Goal: Transaction & Acquisition: Purchase product/service

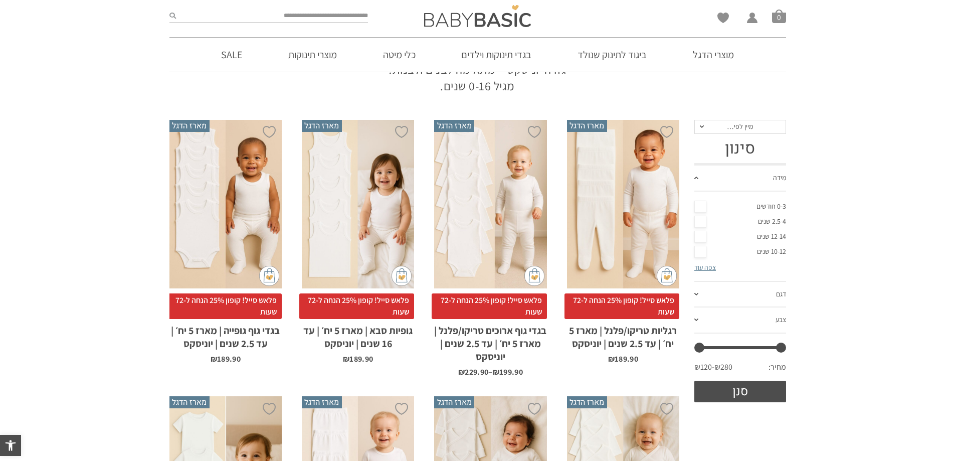
click at [700, 205] on link "0-3 חודשים" at bounding box center [740, 206] width 92 height 15
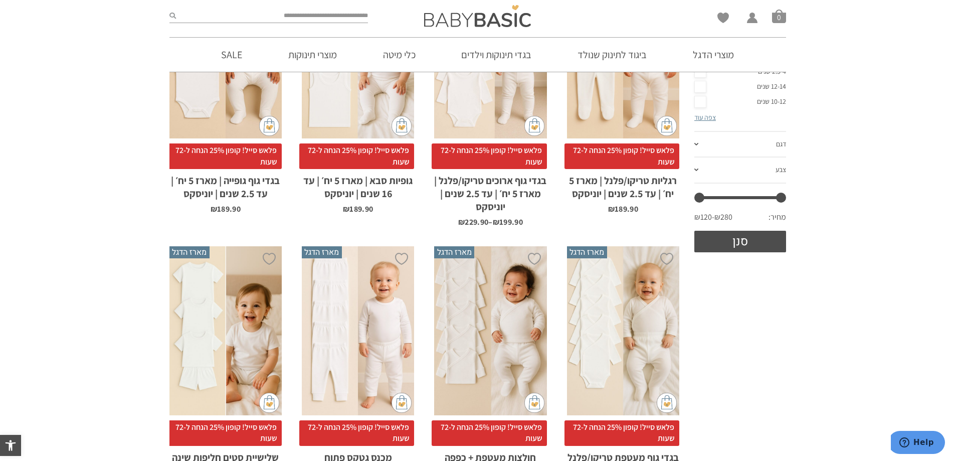
scroll to position [316, 0]
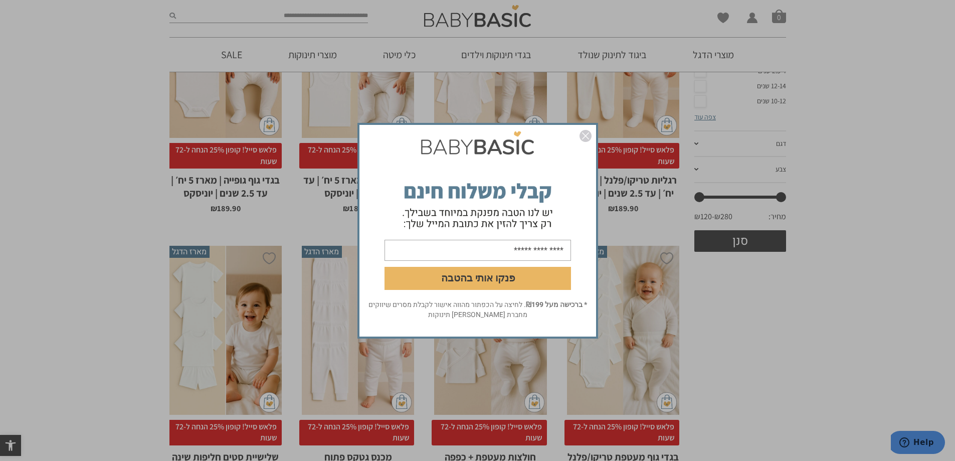
click at [513, 254] on input "email" at bounding box center [477, 249] width 186 height 21
type input "**********"
click at [501, 284] on button "פנקו אותי בהטבה" at bounding box center [477, 277] width 186 height 23
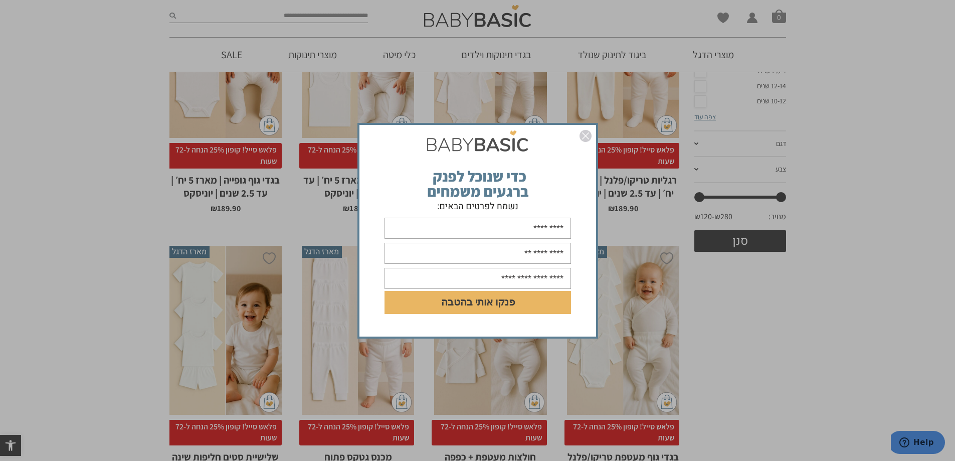
click at [501, 226] on input "text" at bounding box center [477, 227] width 186 height 21
click at [501, 226] on input "***" at bounding box center [477, 227] width 186 height 21
type input "**********"
click at [483, 260] on input "text" at bounding box center [477, 253] width 186 height 21
type input "**********"
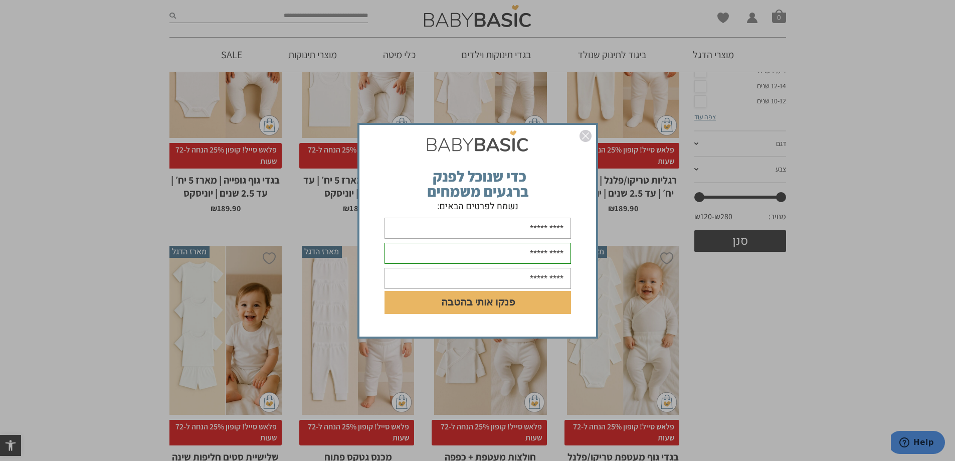
click at [459, 283] on input "text" at bounding box center [477, 278] width 186 height 21
click at [478, 281] on input "text" at bounding box center [477, 278] width 186 height 21
click at [519, 280] on input "text" at bounding box center [477, 278] width 186 height 21
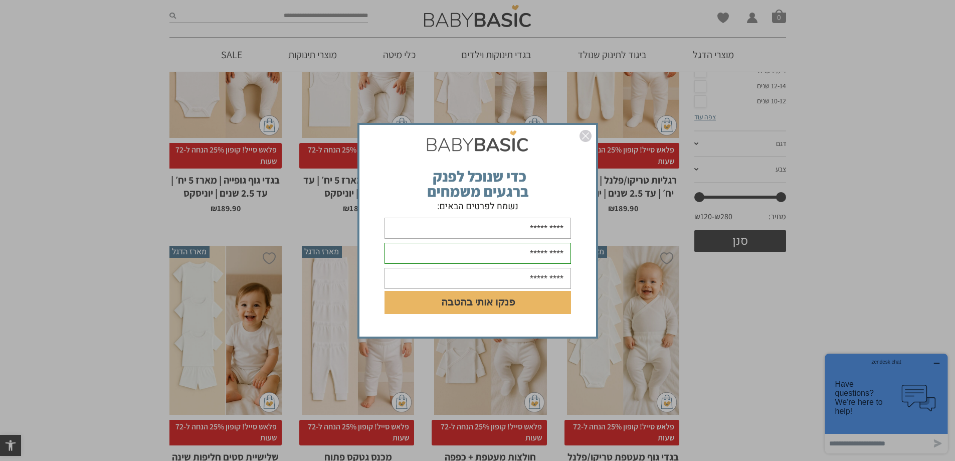
type input "**********"
click at [495, 308] on button "פנקו אותי בהטבה" at bounding box center [477, 302] width 186 height 23
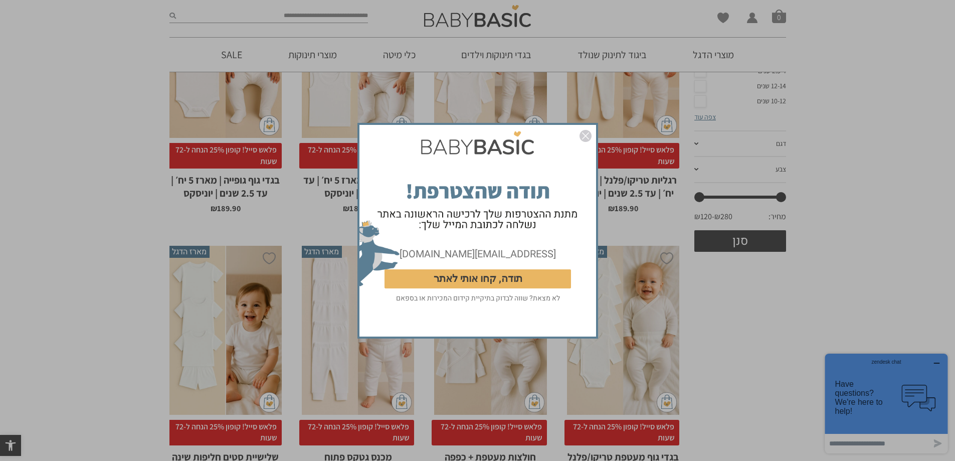
click at [528, 275] on button "תודה, קחו אותי לאתר" at bounding box center [477, 278] width 186 height 19
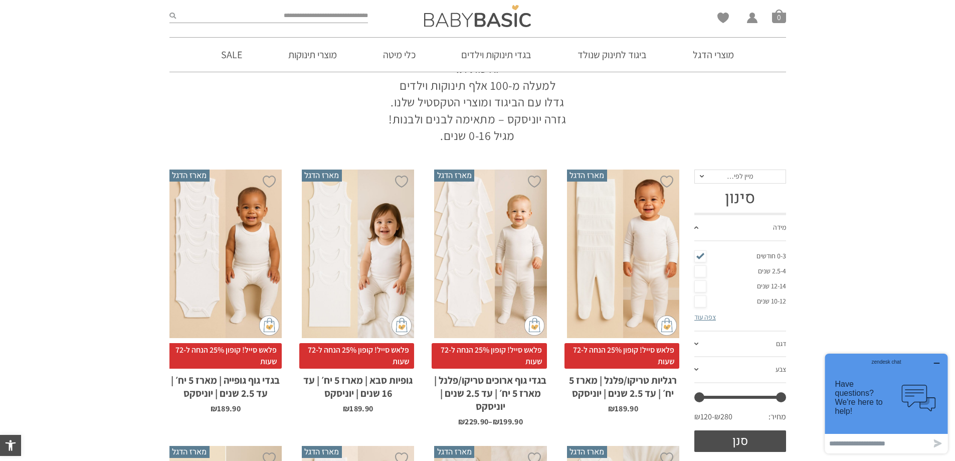
scroll to position [116, 0]
click at [625, 298] on div "x בחירת מידה 0-3m 3-6m 6-12m 12-18m 18-24m 24-30m בחירת סוג בד טריקו (עונת מעבר…" at bounding box center [623, 254] width 112 height 169
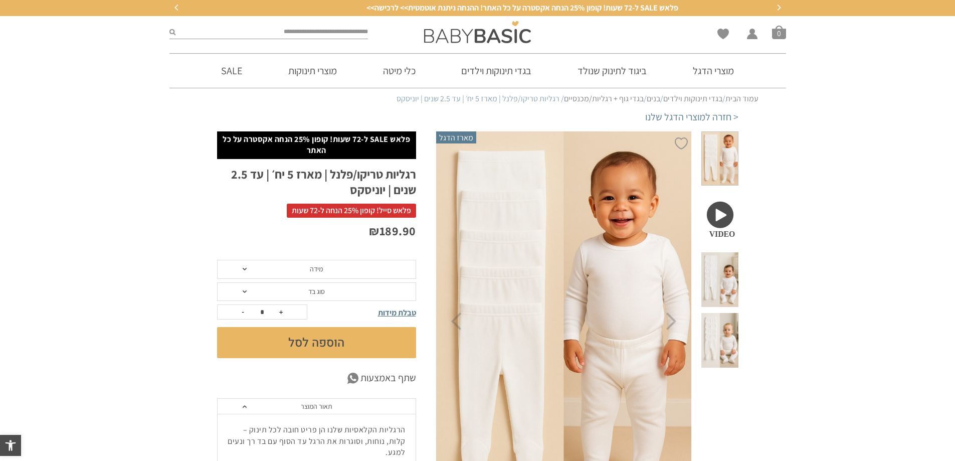
click at [337, 265] on span "מידה" at bounding box center [316, 269] width 199 height 19
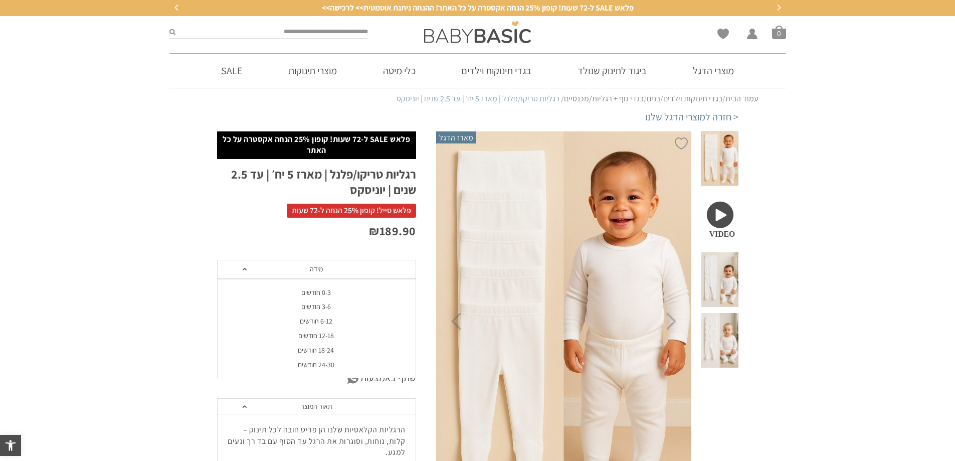
click at [329, 293] on div "0-3 חודשים" at bounding box center [315, 292] width 199 height 9
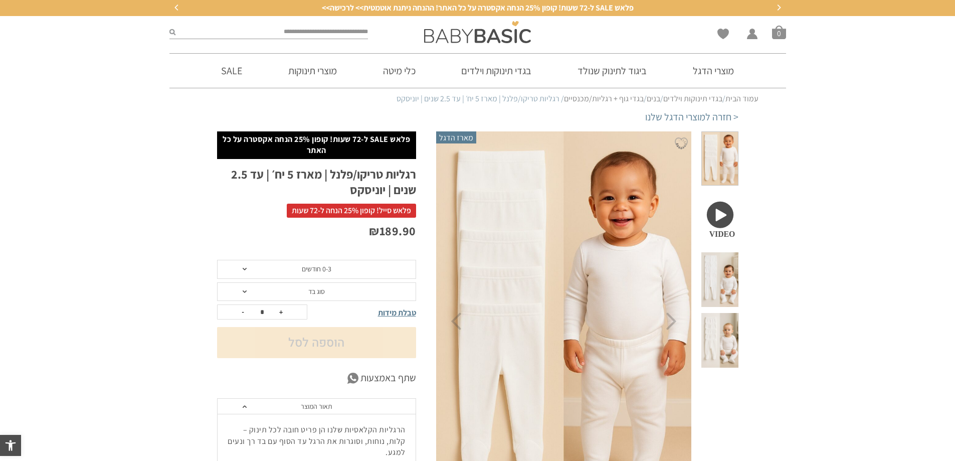
click at [329, 293] on span "סוג בד" at bounding box center [316, 291] width 199 height 19
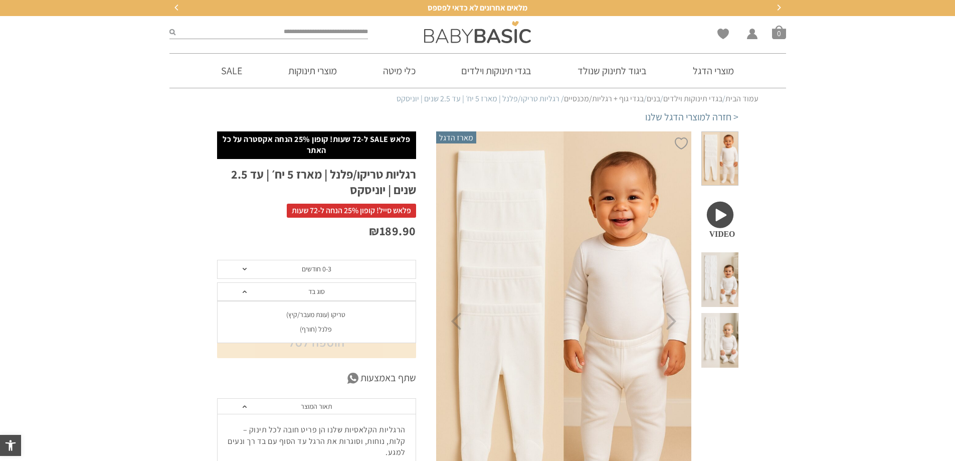
click at [323, 317] on div "טריקו (עונת מעבר/קיץ)" at bounding box center [315, 314] width 199 height 9
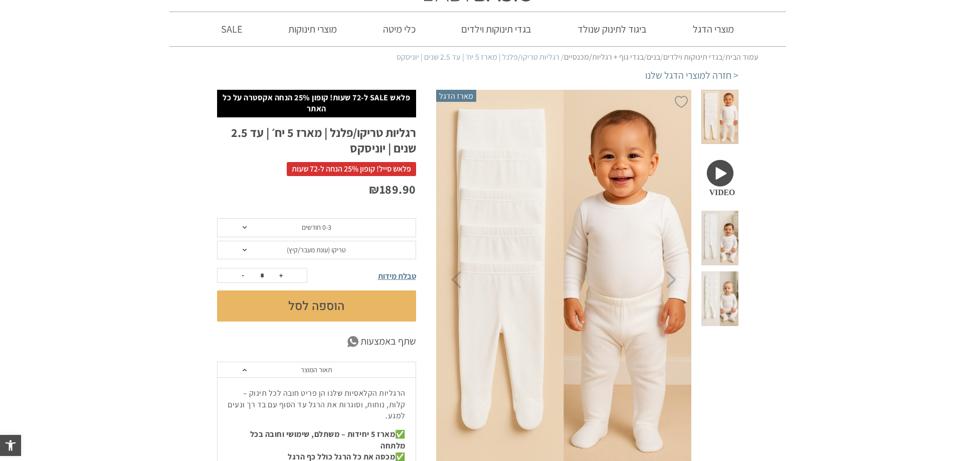
scroll to position [50, 0]
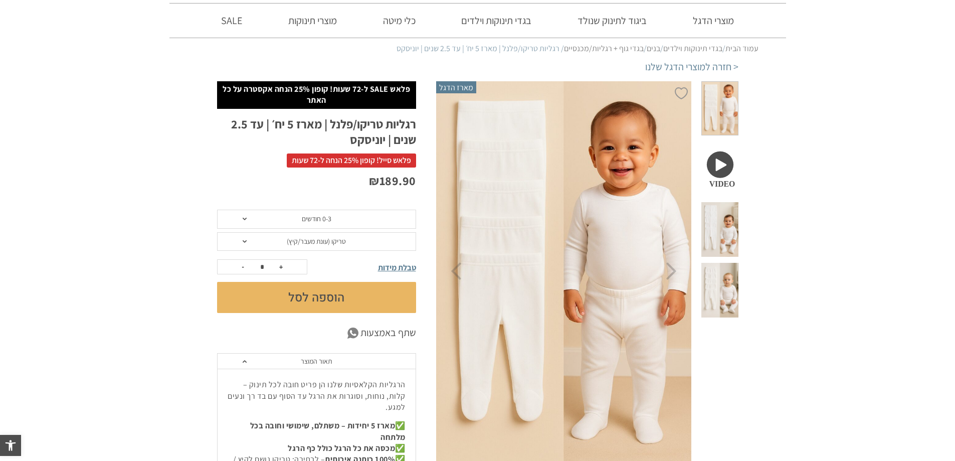
click at [325, 303] on button "הוספה לסל" at bounding box center [316, 297] width 199 height 31
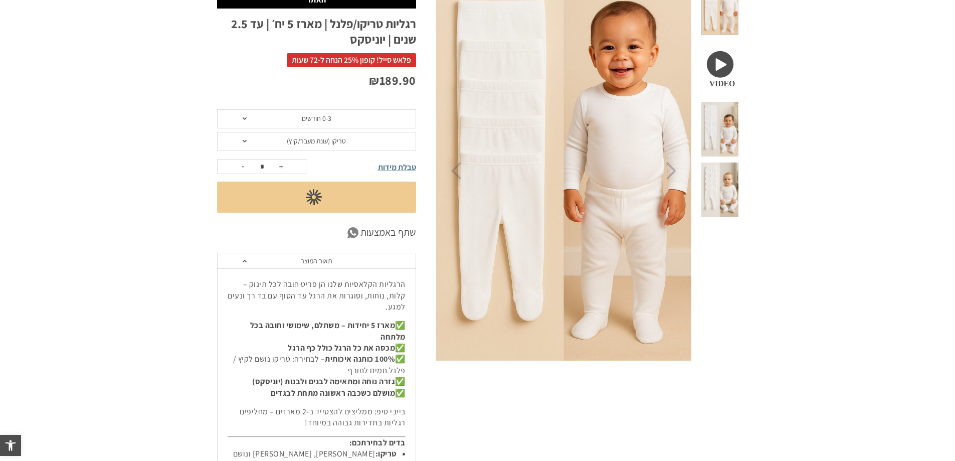
scroll to position [0, 0]
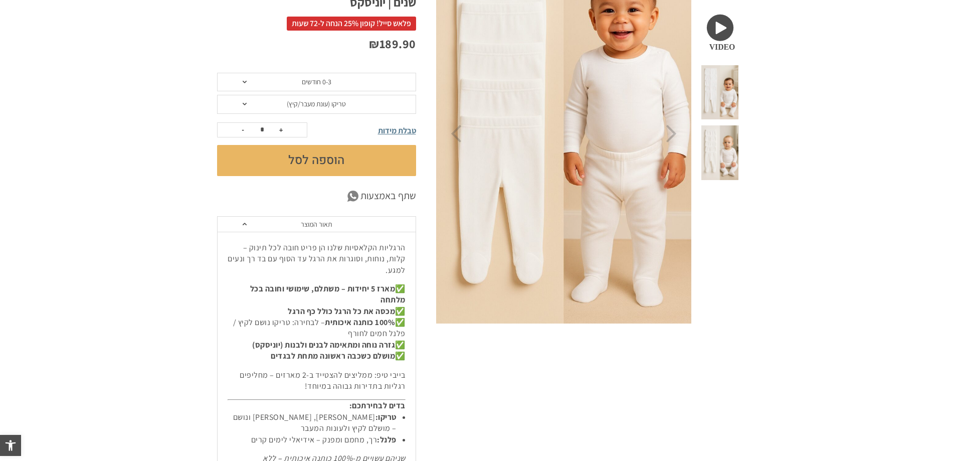
scroll to position [187, 0]
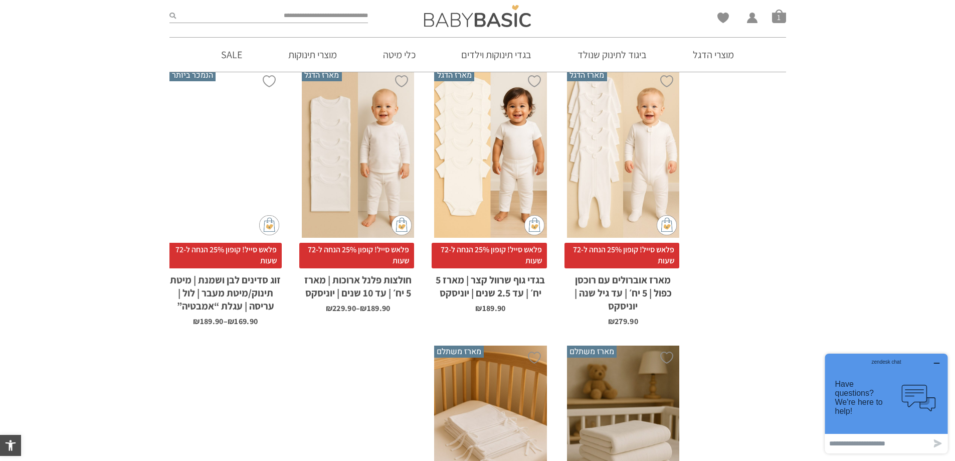
scroll to position [667, 0]
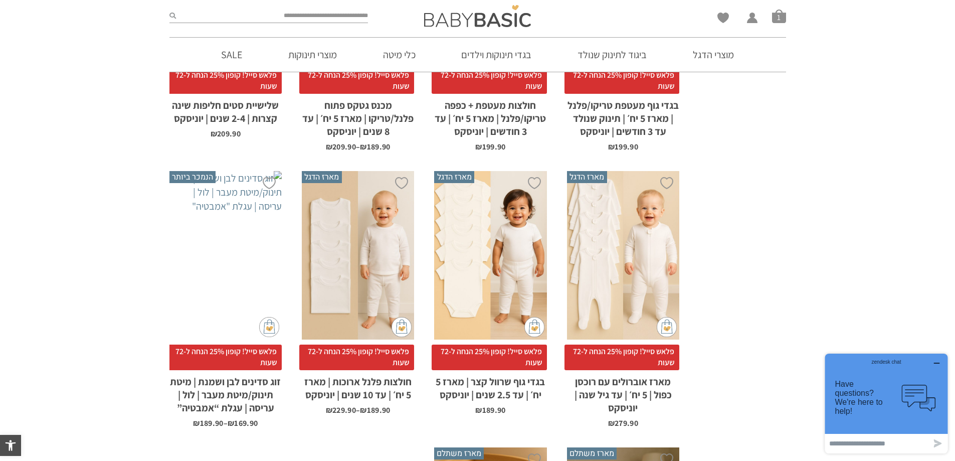
click at [633, 263] on div "x בחירת מידה 0-3m 3-6m 6-12m" at bounding box center [623, 255] width 112 height 169
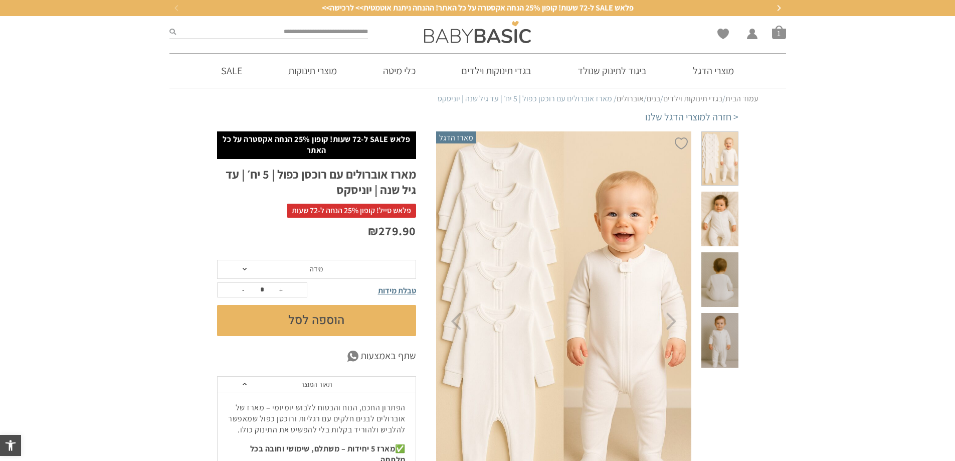
click at [721, 209] on span at bounding box center [719, 218] width 37 height 55
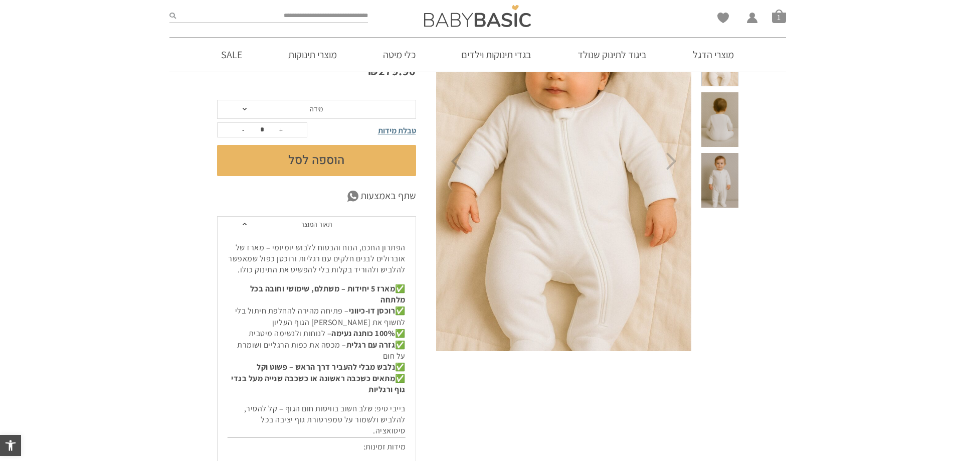
scroll to position [100, 0]
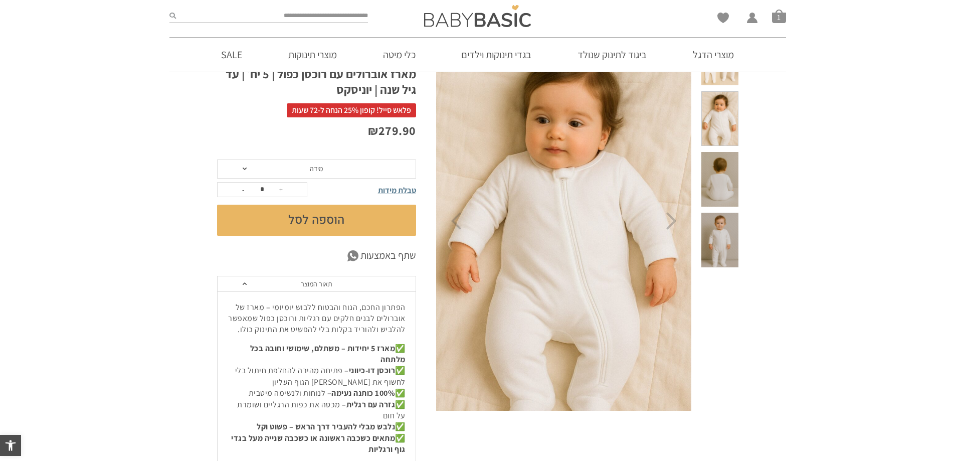
click at [729, 152] on span at bounding box center [719, 179] width 37 height 55
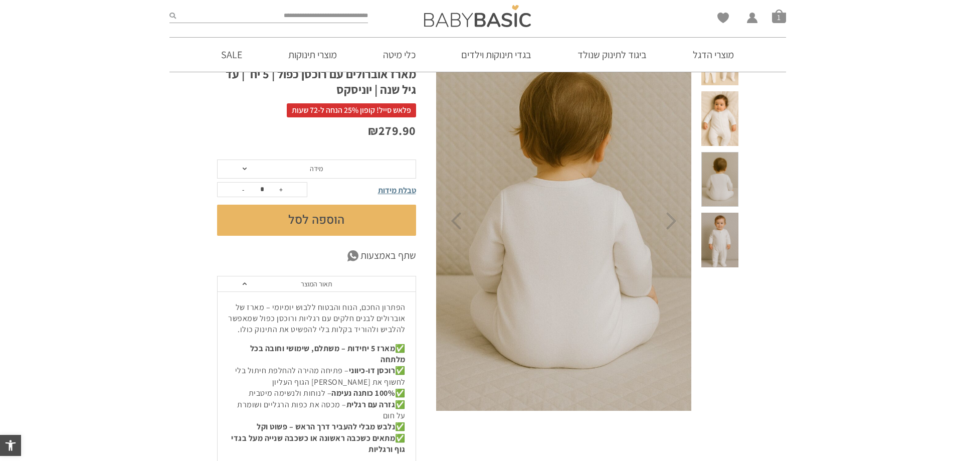
click at [727, 215] on span at bounding box center [719, 239] width 37 height 55
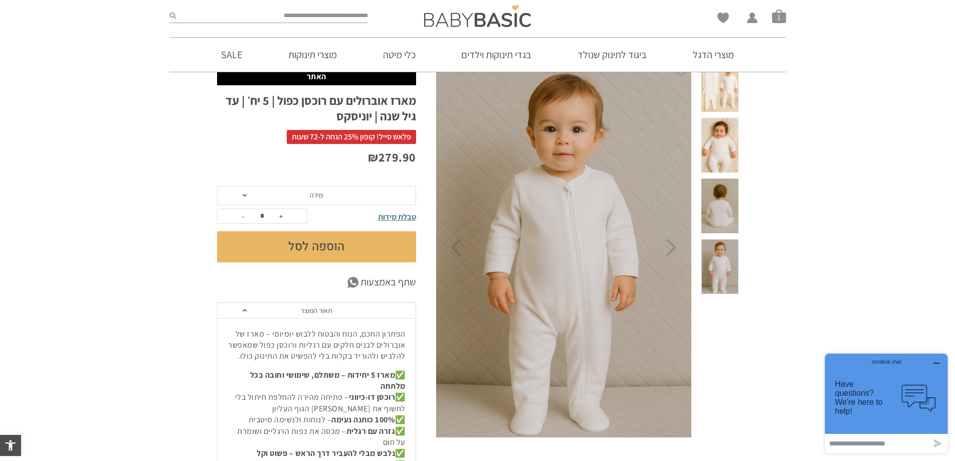
scroll to position [50, 0]
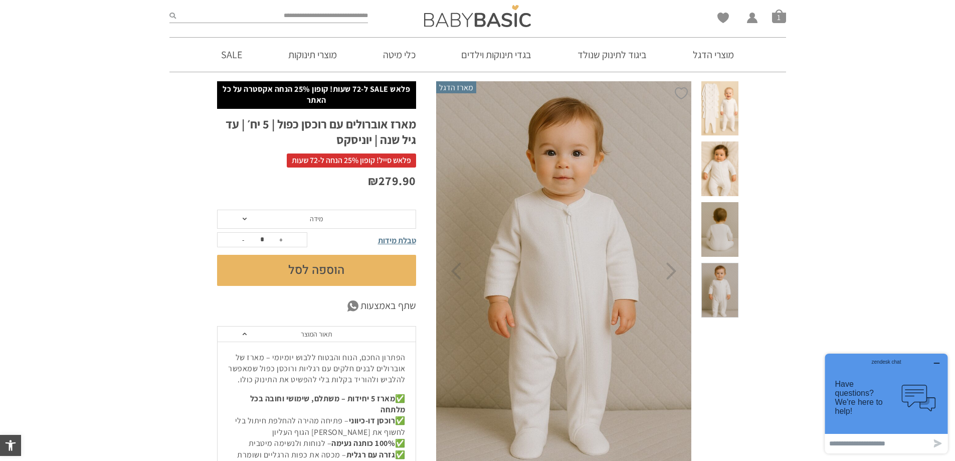
click at [334, 212] on span "מידה" at bounding box center [316, 218] width 199 height 19
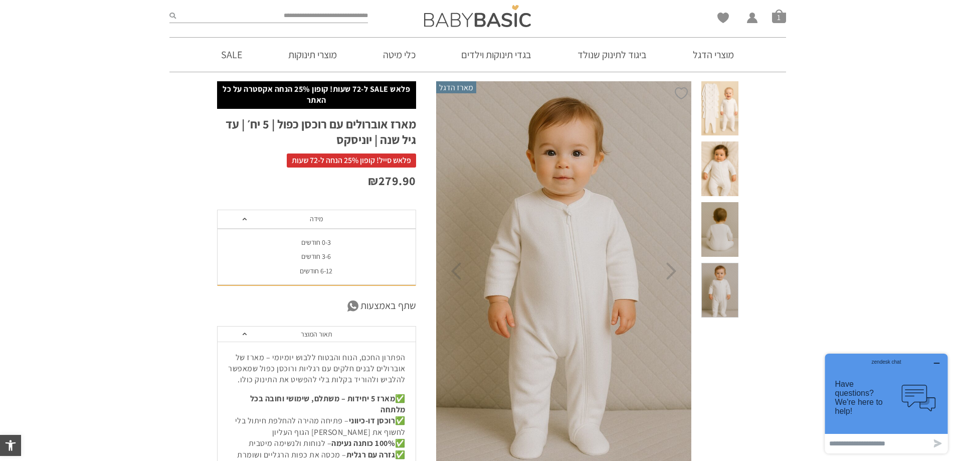
click at [334, 212] on span "מידה" at bounding box center [316, 218] width 199 height 19
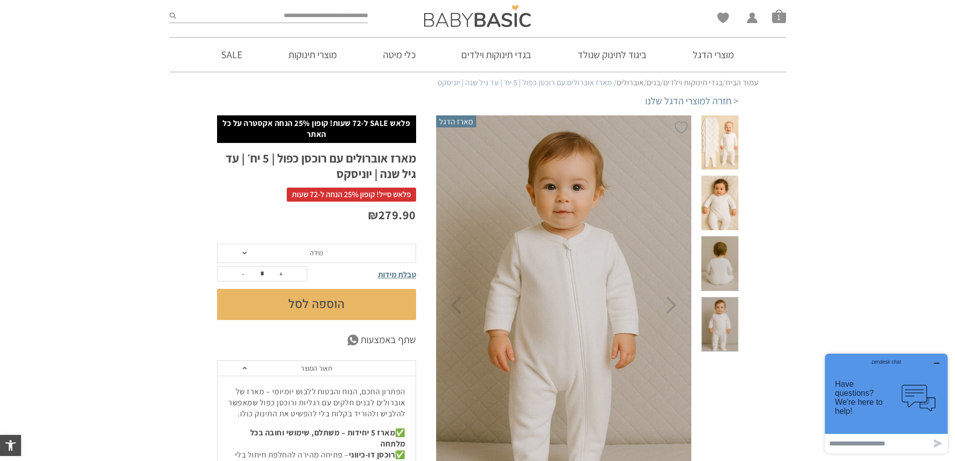
scroll to position [0, 0]
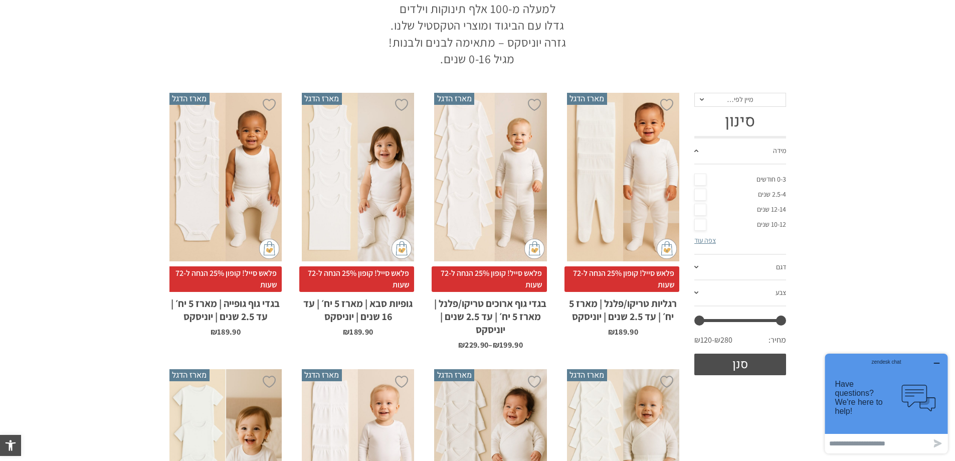
scroll to position [16, 0]
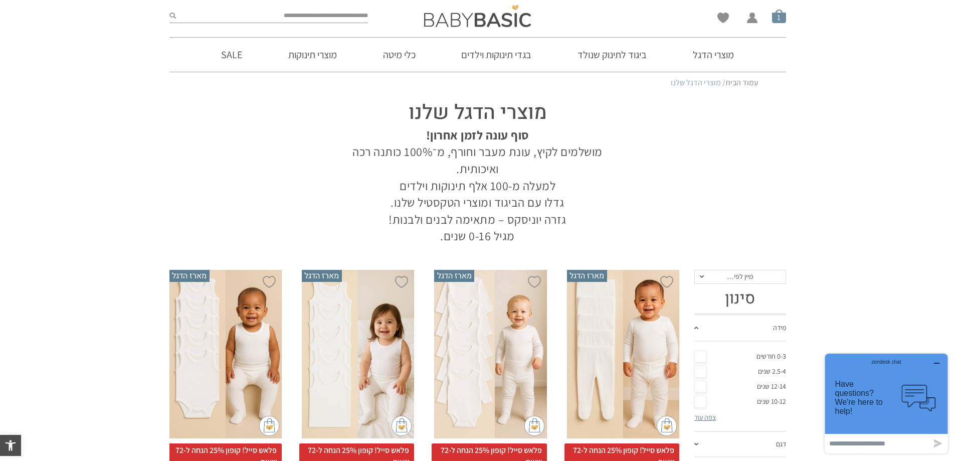
click at [784, 17] on span "סל קניות" at bounding box center [779, 16] width 14 height 14
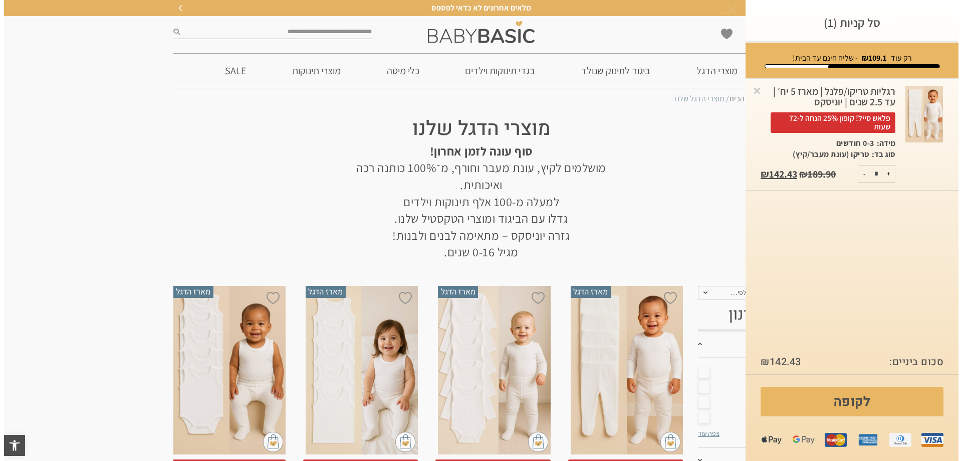
scroll to position [0, 0]
